Goal: Transaction & Acquisition: Purchase product/service

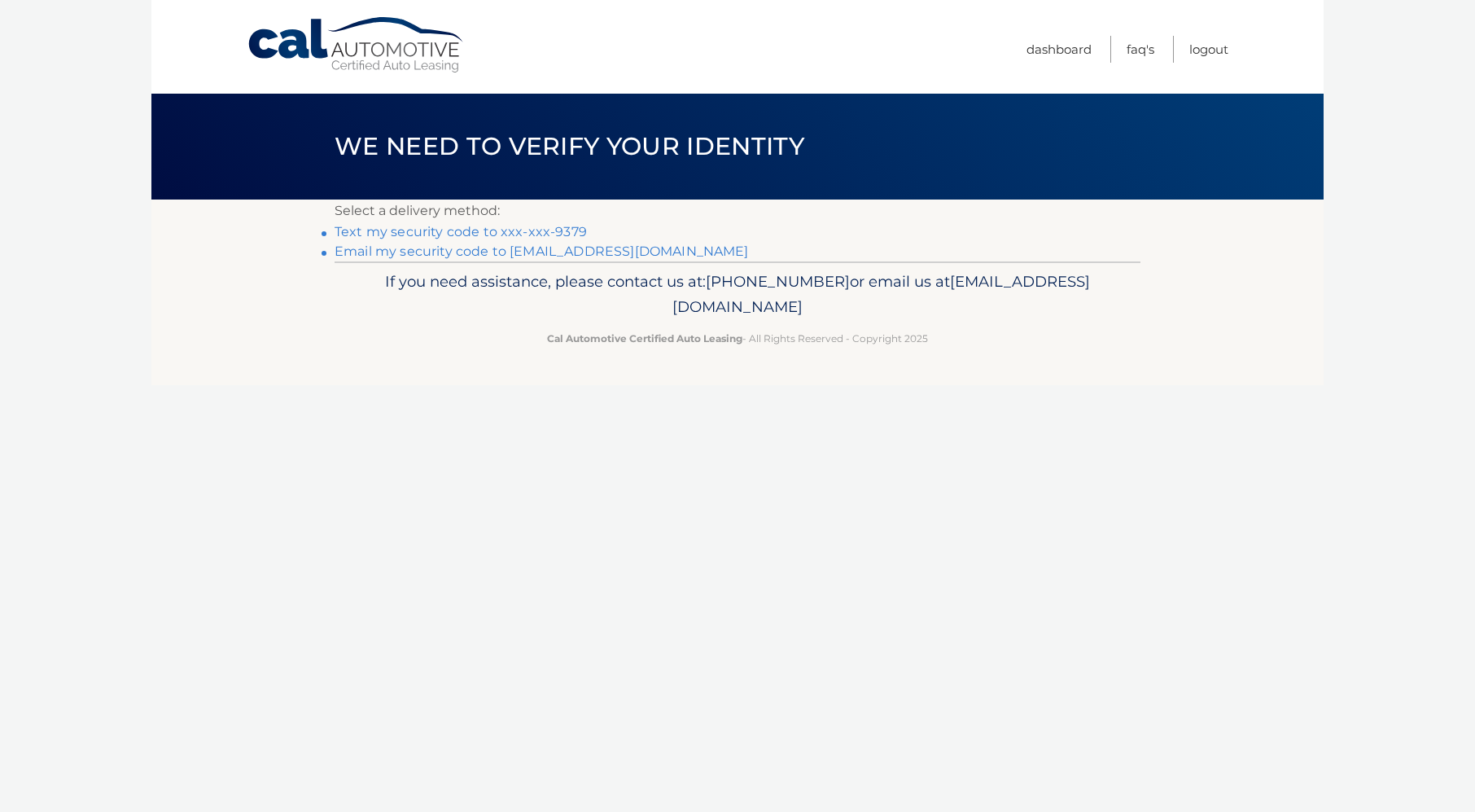
click at [449, 231] on link "Text my security code to xxx-xxx-9379" at bounding box center [460, 232] width 252 height 15
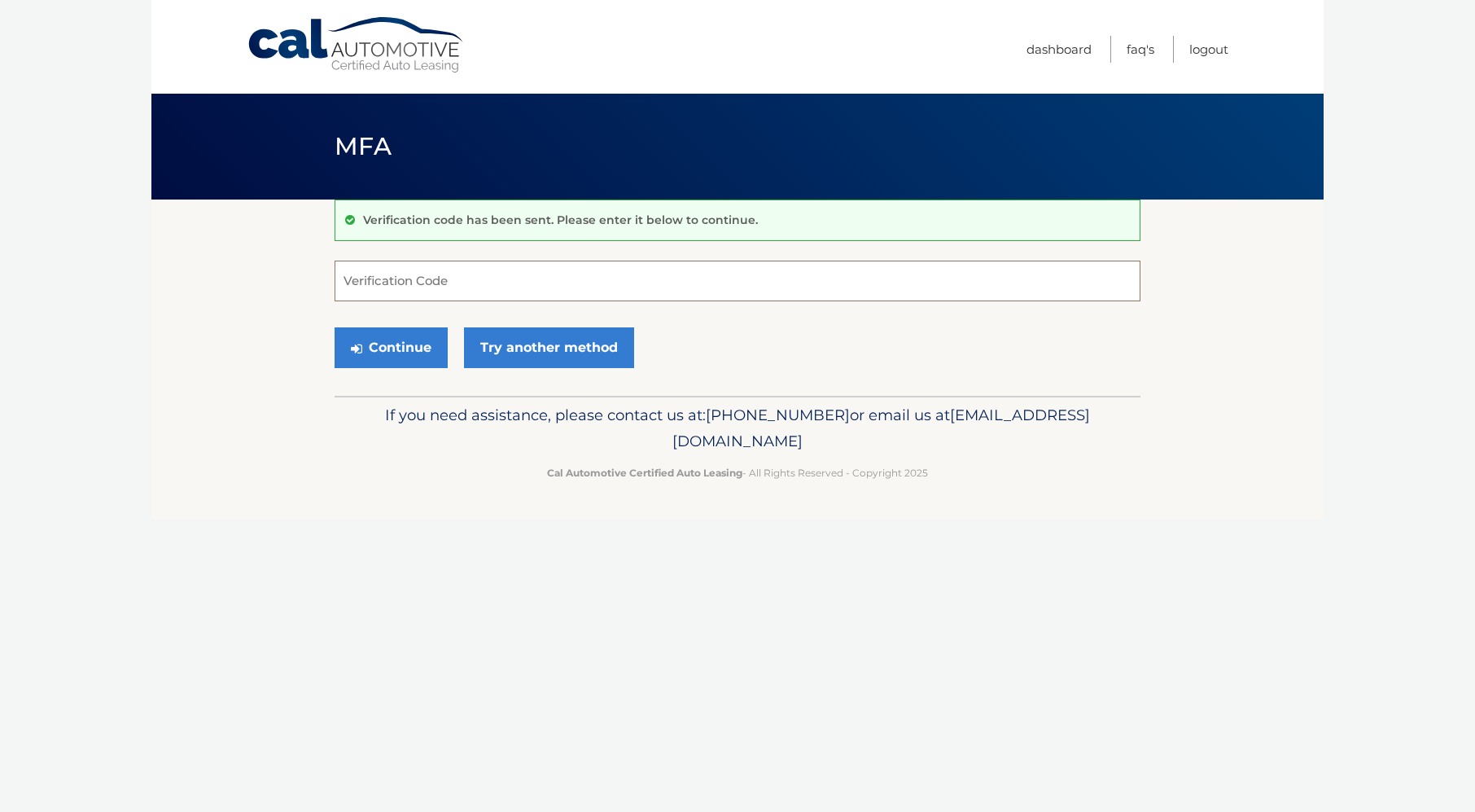
click at [452, 272] on input "Verification Code" at bounding box center [738, 281] width 806 height 41
click at [518, 267] on input "Verification Code" at bounding box center [738, 281] width 806 height 41
type input "270991"
click at [391, 337] on button "Continue" at bounding box center [390, 348] width 113 height 41
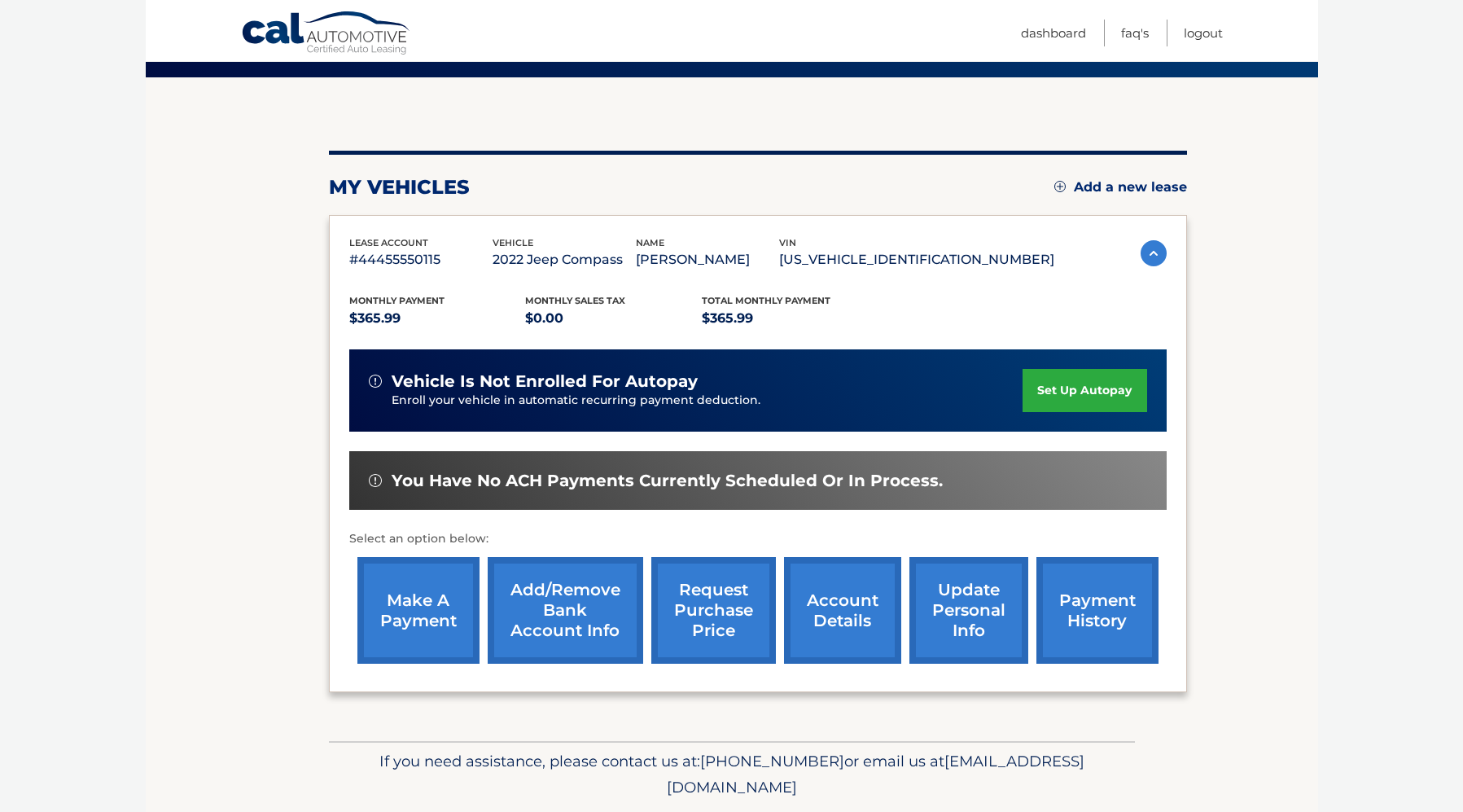
scroll to position [138, 0]
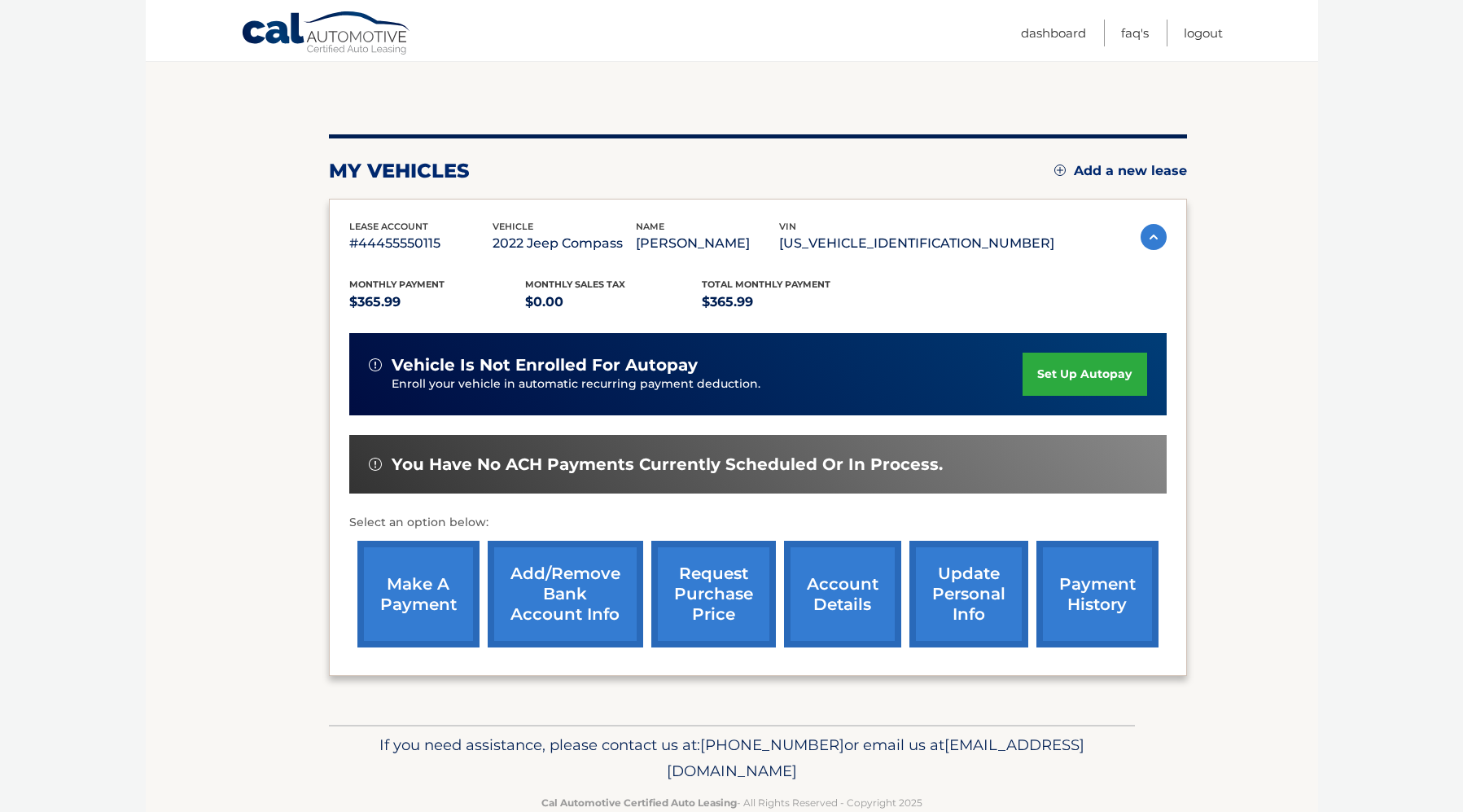
click at [398, 583] on link "make a payment" at bounding box center [418, 594] width 122 height 107
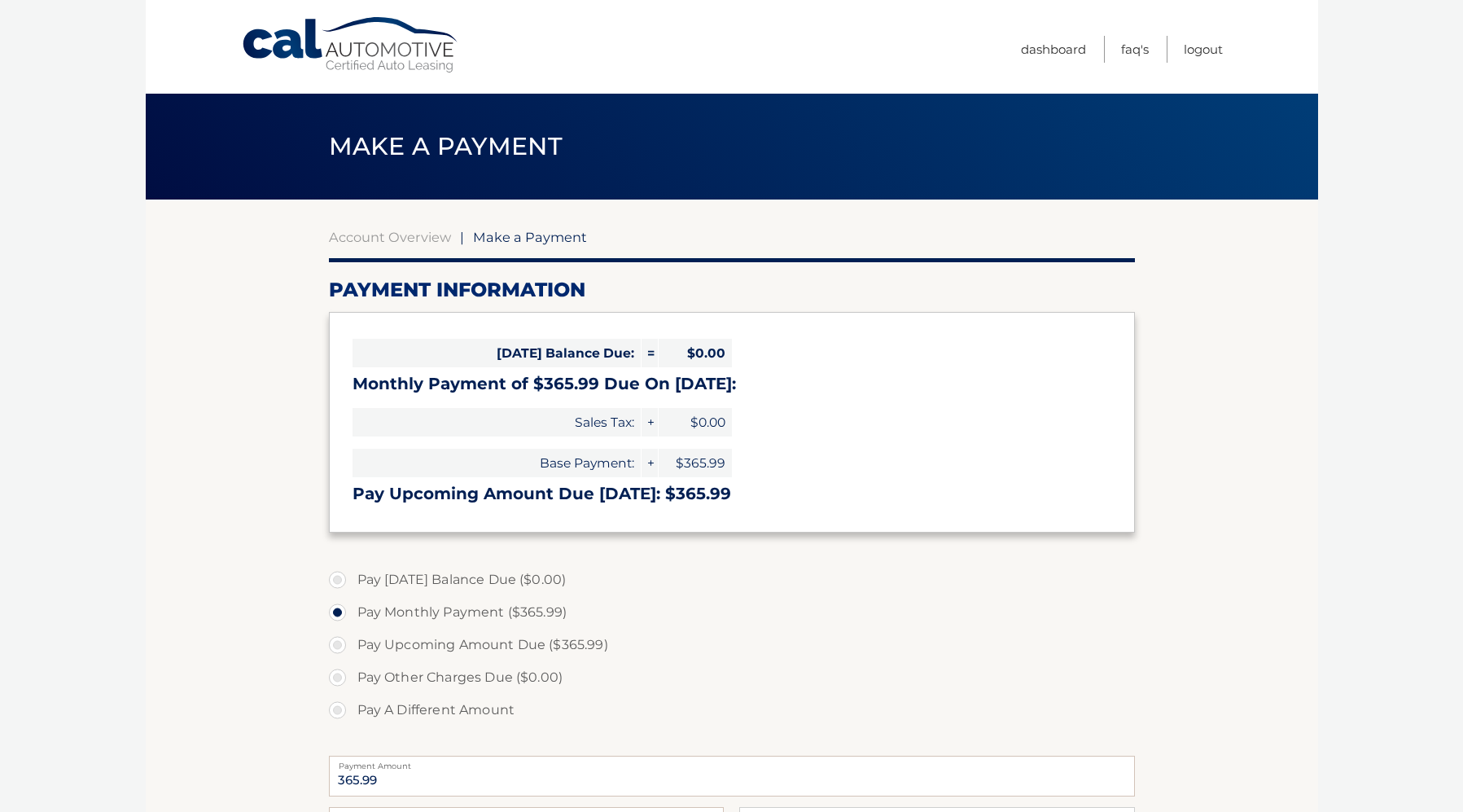
select select "Y2FiNDhmYWYtZGE4MS00MTNhLWE3MzQtZDNlN2I5YmVhZTQ4"
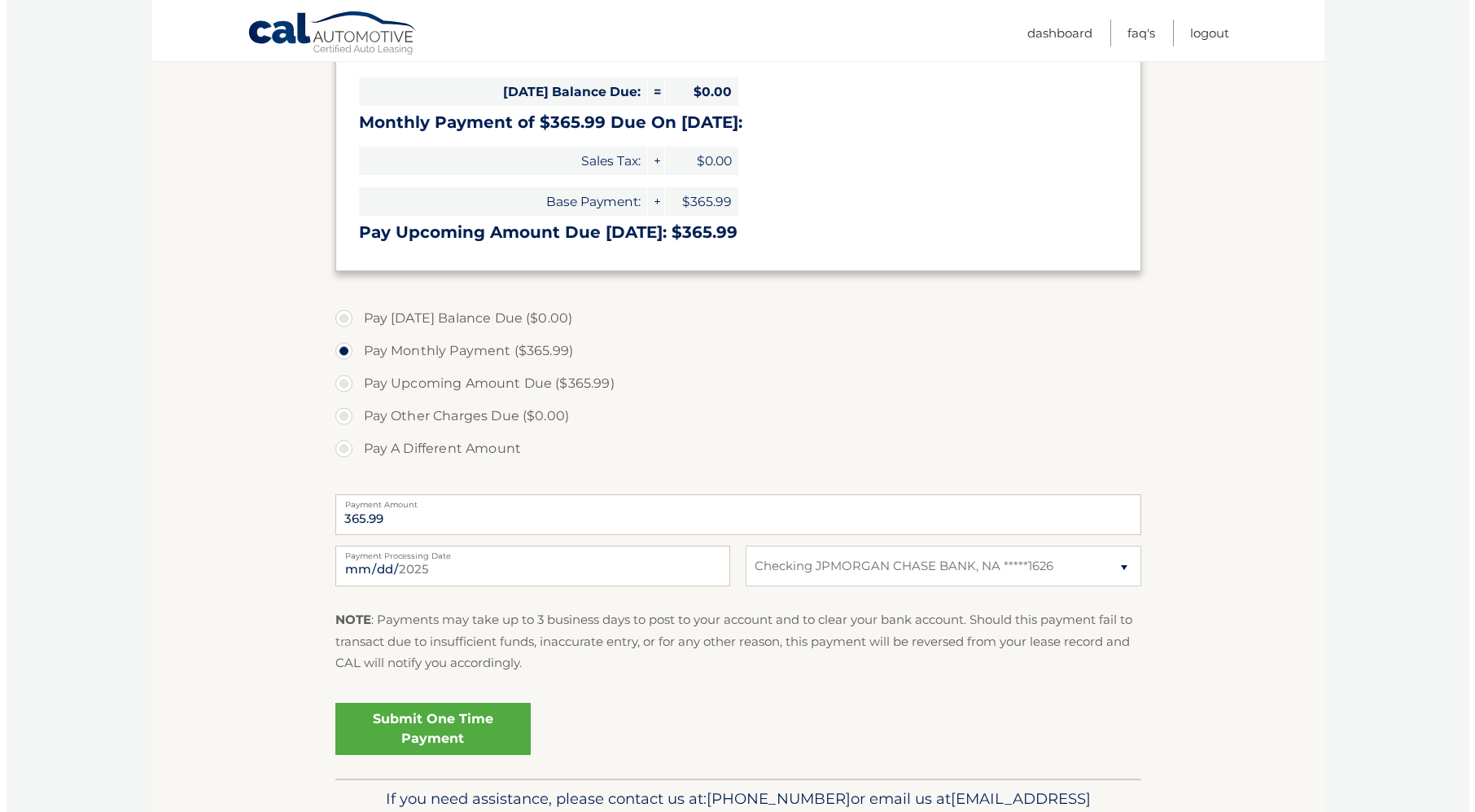
scroll to position [323, 0]
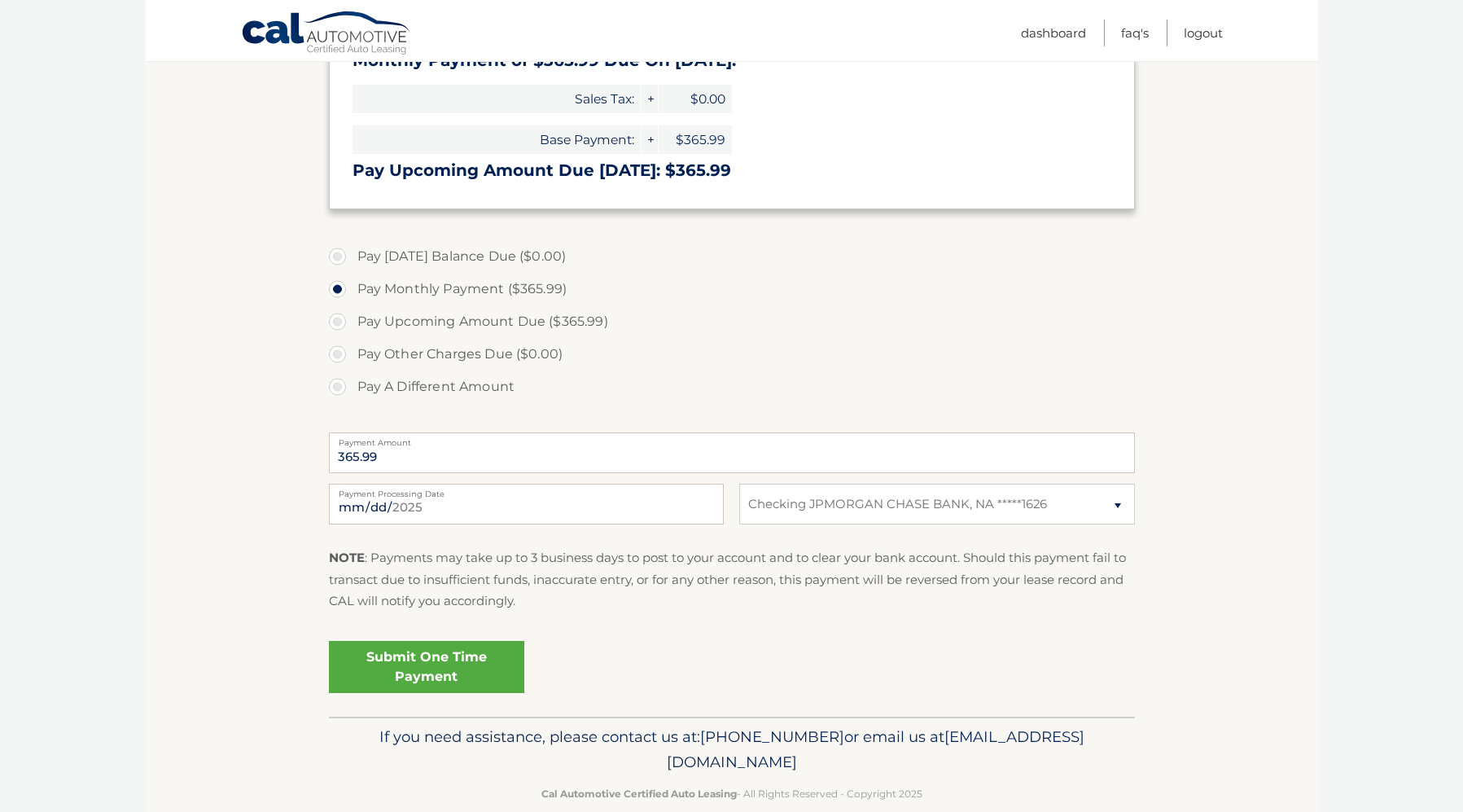
click at [447, 677] on link "Submit One Time Payment" at bounding box center [427, 666] width 195 height 52
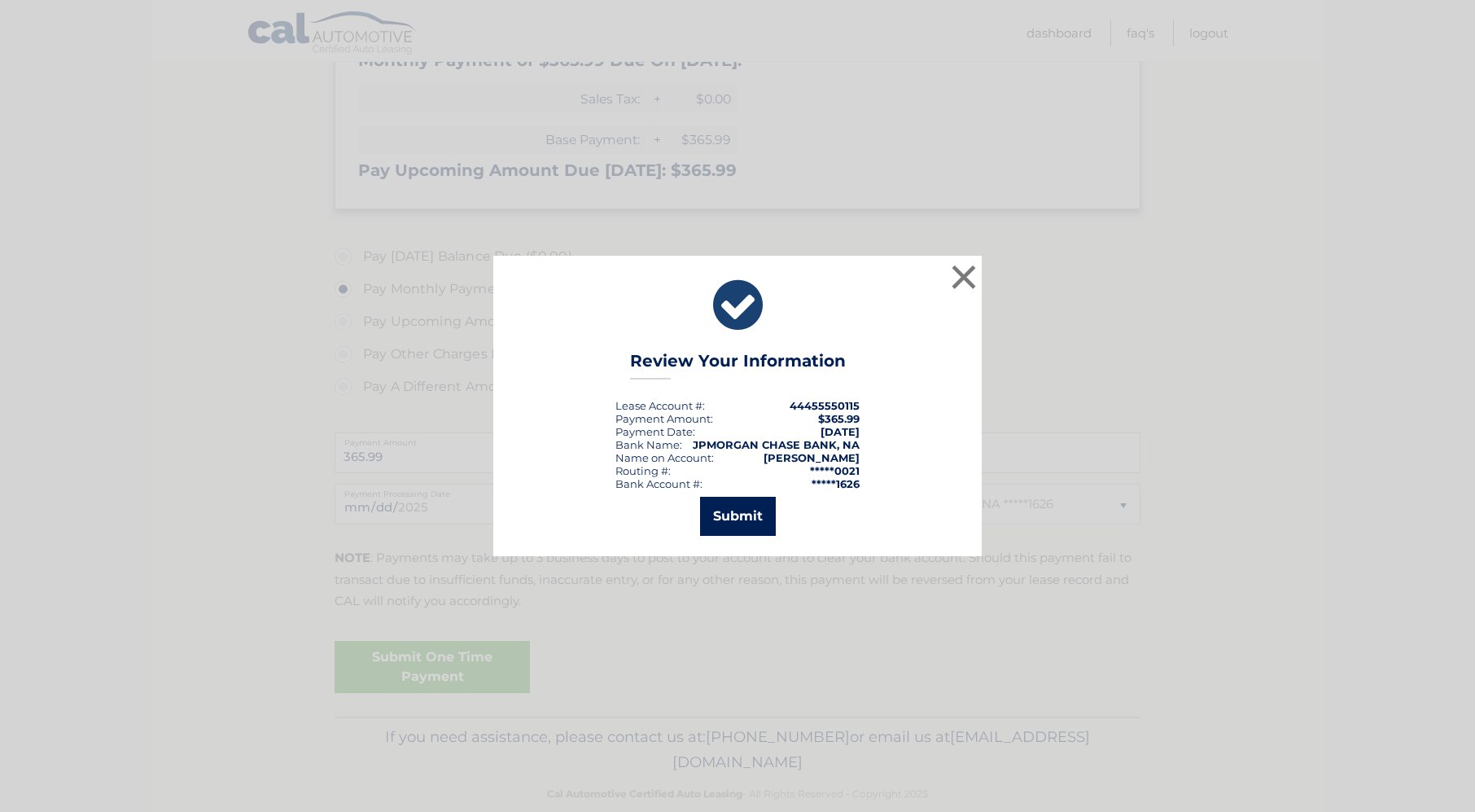
click at [730, 535] on button "Submit" at bounding box center [738, 516] width 76 height 39
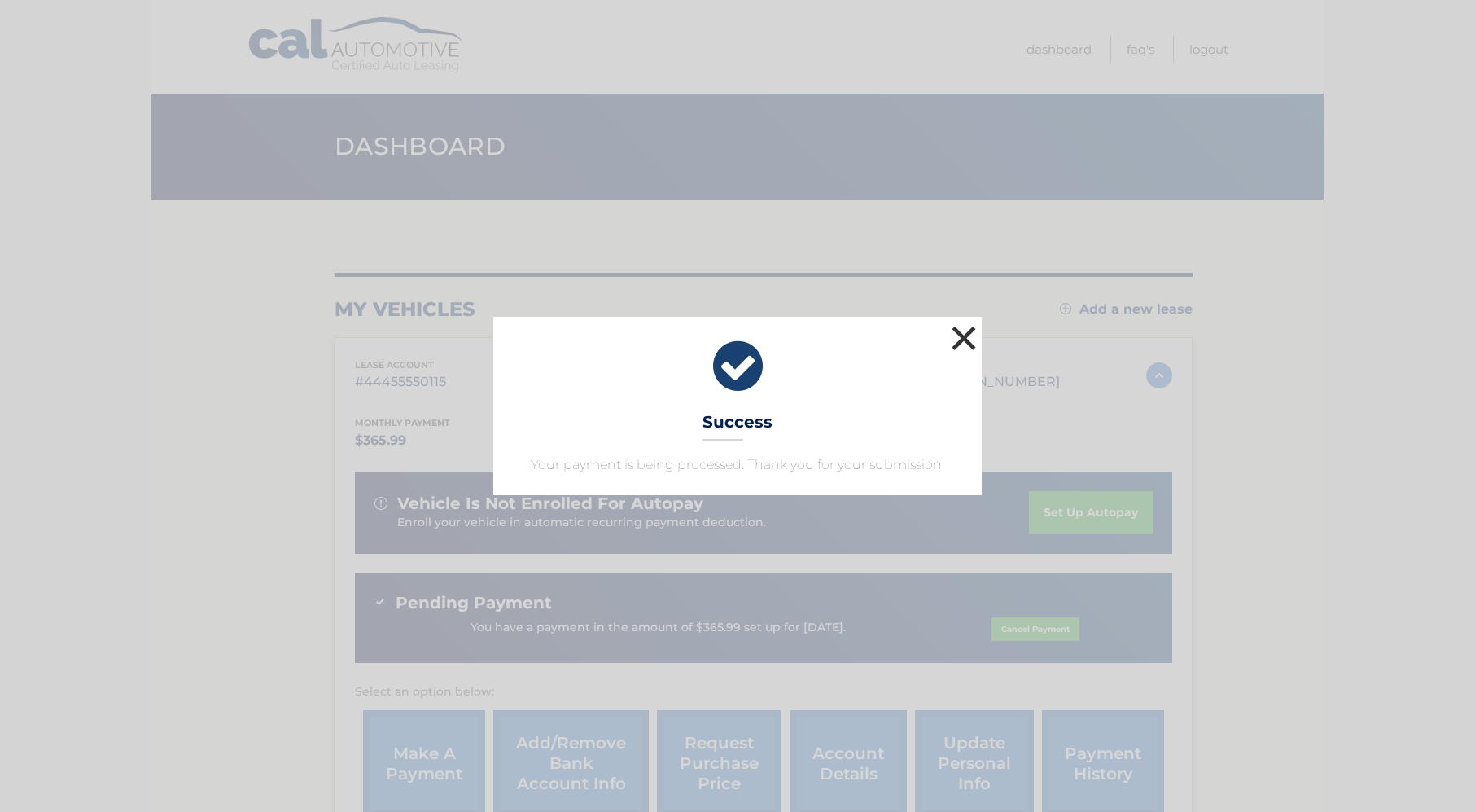
click at [961, 334] on button "×" at bounding box center [964, 338] width 32 height 32
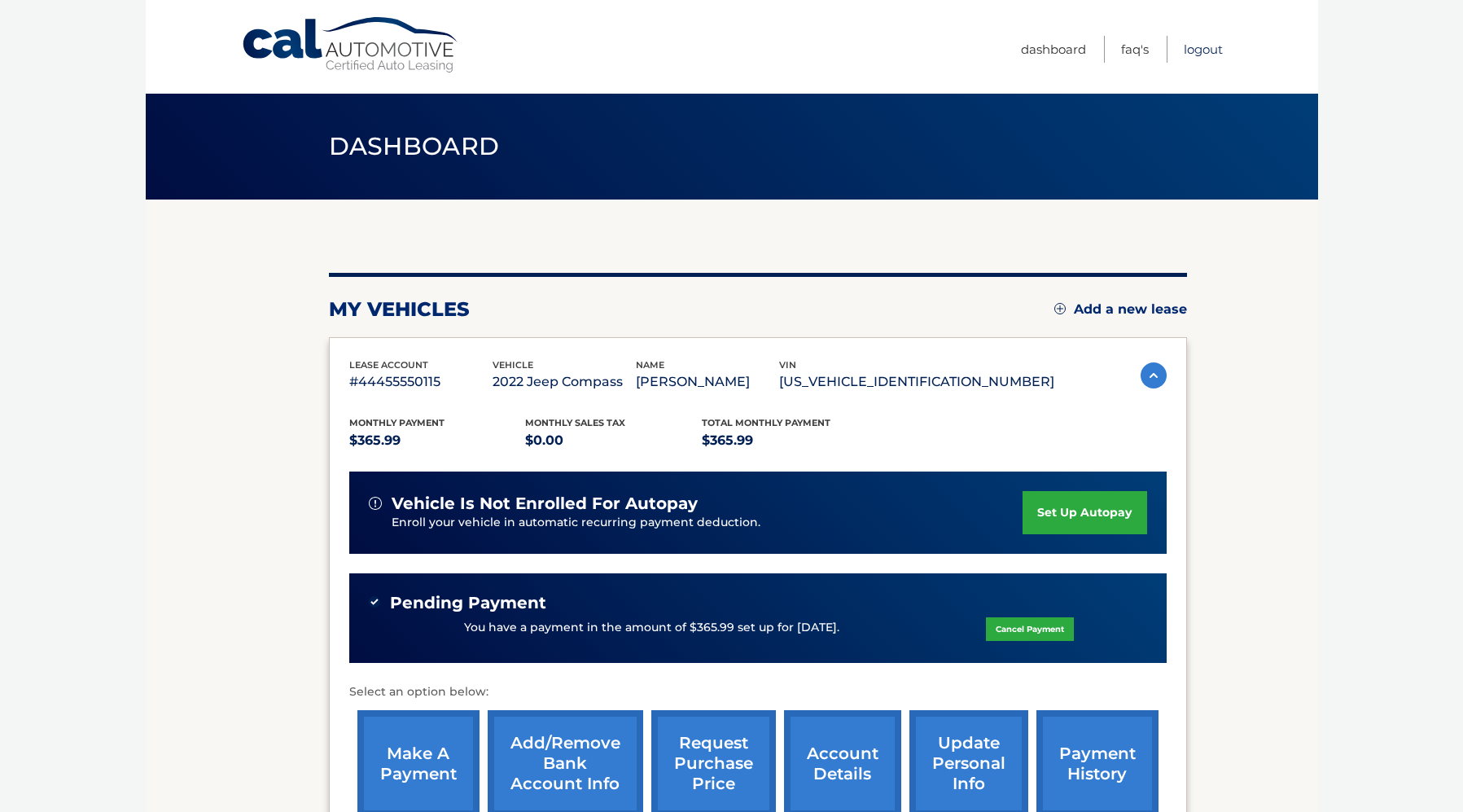
click at [1191, 50] on link "Logout" at bounding box center [1203, 49] width 39 height 27
